Goal: Task Accomplishment & Management: Manage account settings

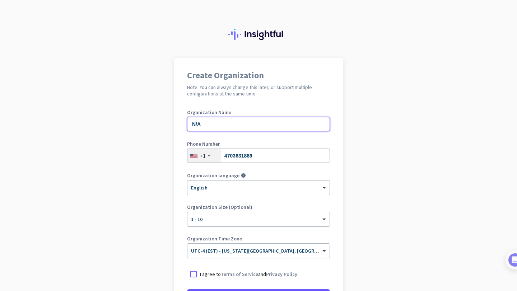
click at [253, 127] on input "N/A" at bounding box center [258, 124] width 143 height 14
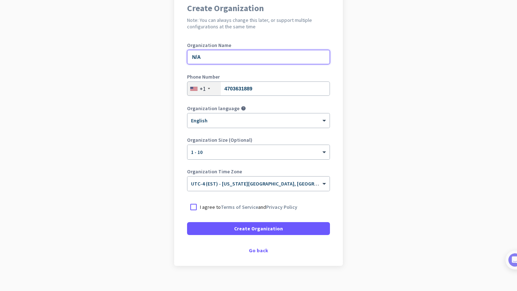
scroll to position [78, 0]
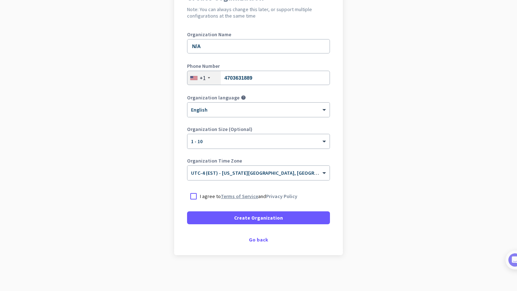
click at [233, 195] on link "Terms of Service" at bounding box center [239, 196] width 37 height 6
click at [190, 197] on div at bounding box center [193, 196] width 13 height 13
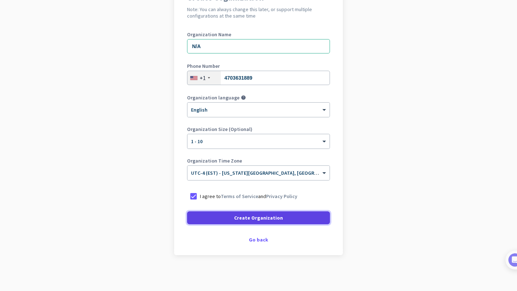
click at [207, 217] on span at bounding box center [258, 217] width 143 height 17
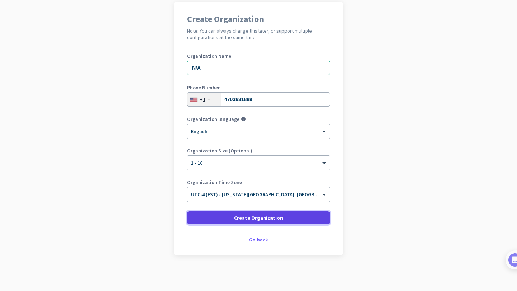
scroll to position [56, 0]
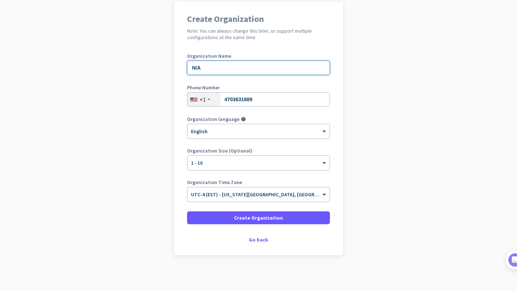
click at [211, 70] on input "N/A" at bounding box center [258, 68] width 143 height 14
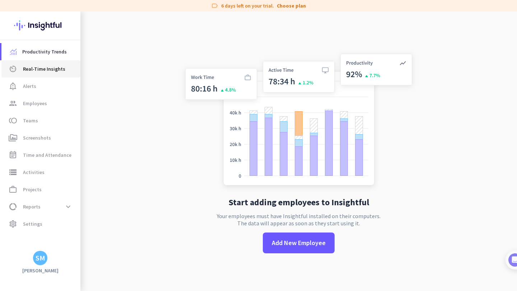
click at [50, 71] on span "Real-Time Insights" at bounding box center [44, 69] width 42 height 9
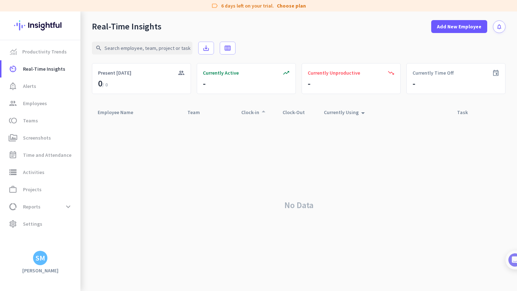
click at [249, 112] on div "Clock-in arrow_drop_up" at bounding box center [254, 112] width 27 height 10
click at [296, 112] on div "Clock-Out arrow_drop_up" at bounding box center [297, 112] width 31 height 10
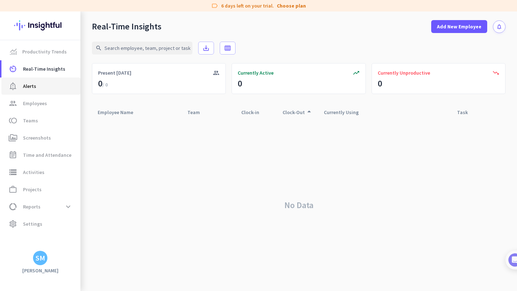
click at [43, 86] on span "notification_important Alerts" at bounding box center [40, 86] width 67 height 9
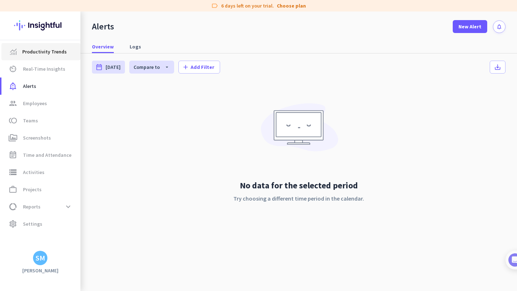
click at [47, 53] on span "Productivity Trends" at bounding box center [44, 51] width 44 height 9
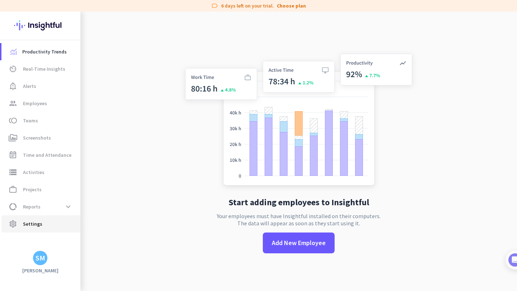
click at [39, 227] on span "Settings" at bounding box center [32, 224] width 19 height 9
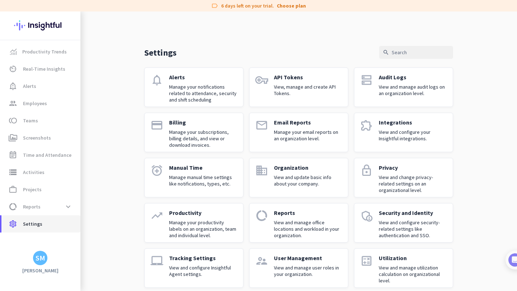
scroll to position [8, 0]
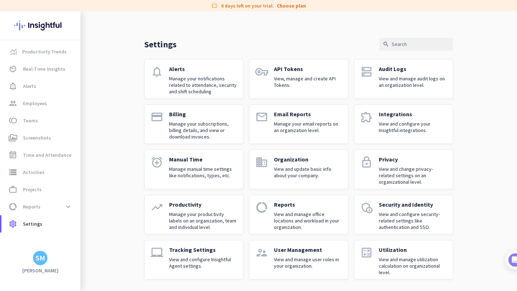
click at [393, 113] on p "Integrations" at bounding box center [412, 113] width 68 height 7
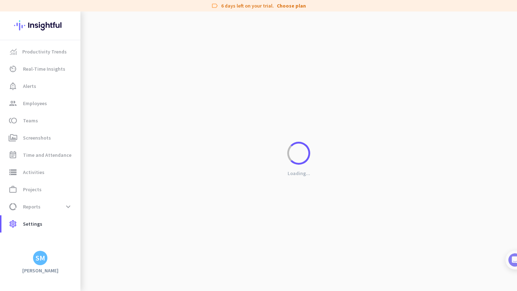
scroll to position [0, 0]
